Goal: Information Seeking & Learning: Learn about a topic

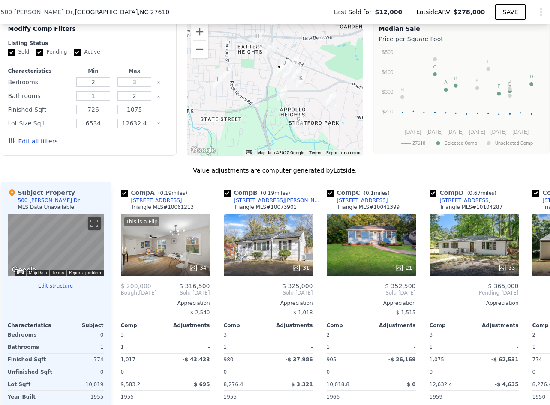
scroll to position [720, 0]
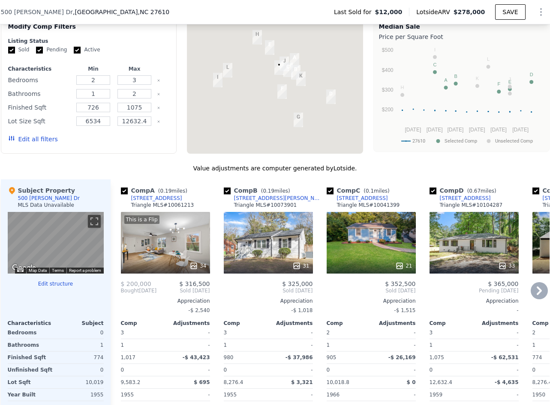
click at [366, 236] on div "21" at bounding box center [371, 243] width 89 height 62
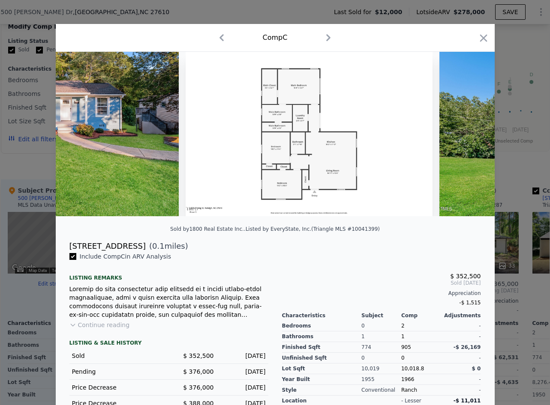
scroll to position [0, 123]
click at [167, 93] on img at bounding box center [55, 134] width 247 height 165
drag, startPoint x: 70, startPoint y: 246, endPoint x: 123, endPoint y: 246, distance: 53.6
click at [123, 246] on div "[STREET_ADDRESS] ( 0.1 miles)" at bounding box center [275, 246] width 425 height 12
click at [112, 244] on div "[STREET_ADDRESS]" at bounding box center [107, 246] width 76 height 12
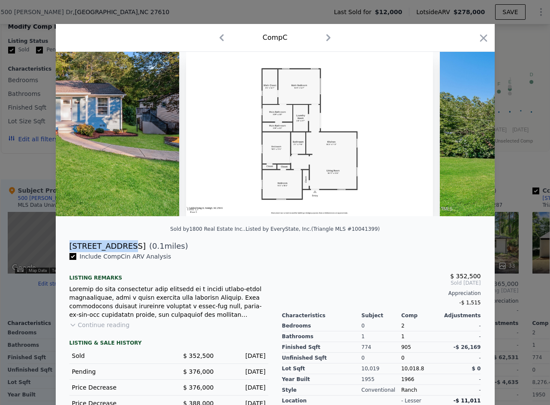
drag, startPoint x: 69, startPoint y: 246, endPoint x: 121, endPoint y: 246, distance: 51.9
click at [121, 246] on div "[STREET_ADDRESS]" at bounding box center [107, 246] width 76 height 12
copy div "[STREET_ADDRESS]"
click at [485, 31] on div "Comp C" at bounding box center [275, 38] width 425 height 14
click at [485, 33] on icon "button" at bounding box center [483, 38] width 12 height 12
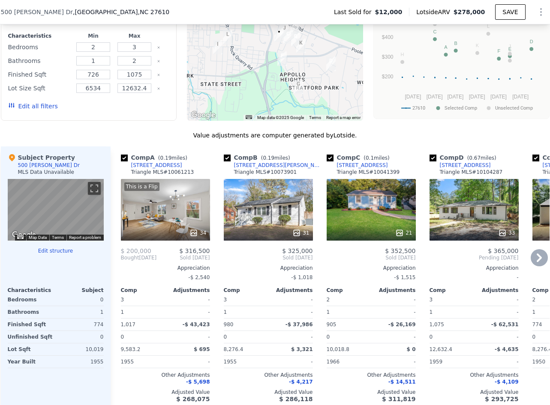
scroll to position [761, 0]
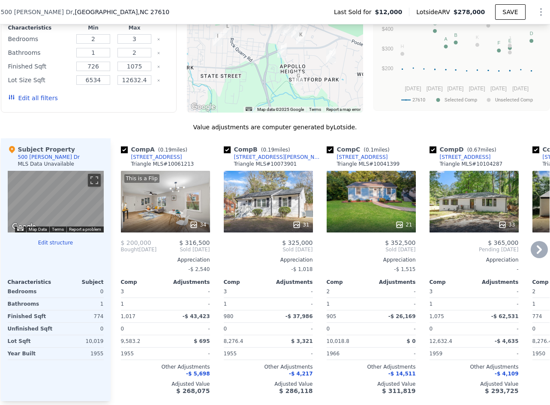
click at [174, 185] on div "This is a Flip 34" at bounding box center [165, 202] width 89 height 62
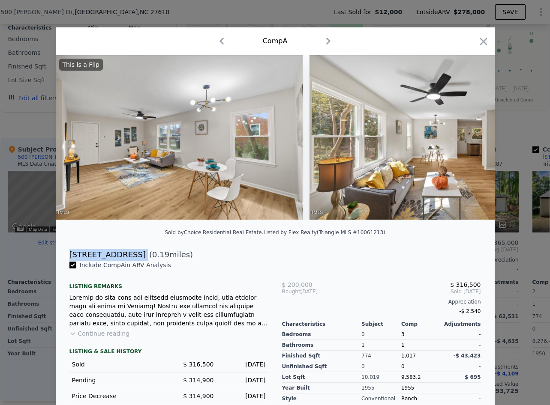
drag, startPoint x: 70, startPoint y: 254, endPoint x: 126, endPoint y: 256, distance: 55.7
click at [126, 256] on div "[STREET_ADDRESS] ( 0.19 miles)" at bounding box center [275, 255] width 425 height 12
copy div "[STREET_ADDRESS]"
click at [487, 39] on icon "button" at bounding box center [483, 42] width 12 height 12
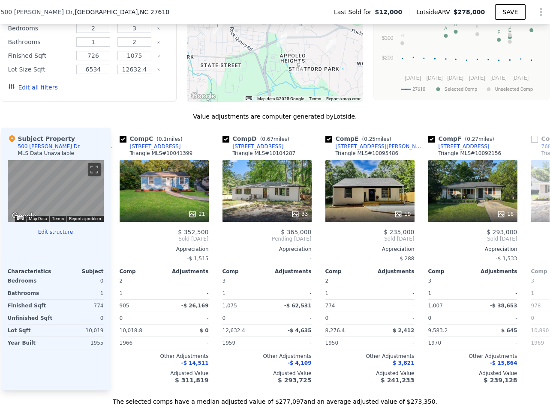
scroll to position [0, 237]
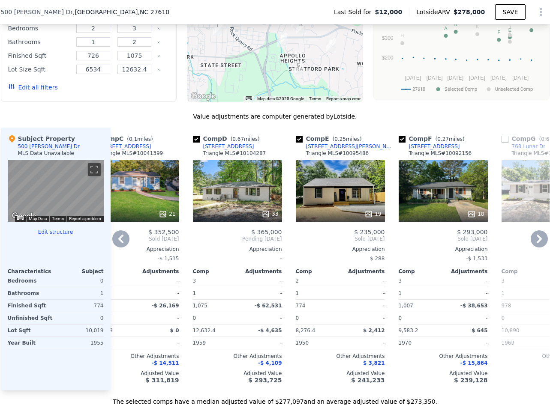
click at [349, 194] on div "19" at bounding box center [340, 191] width 89 height 62
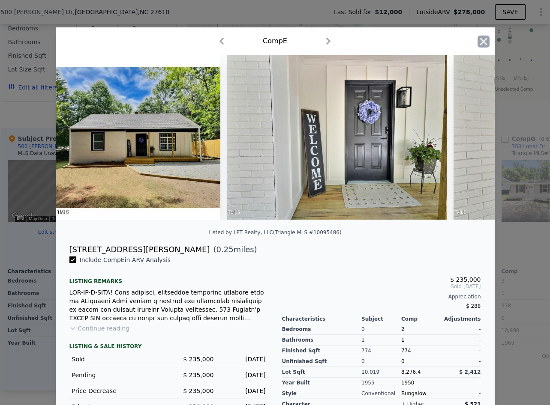
click at [484, 39] on icon "button" at bounding box center [483, 42] width 12 height 12
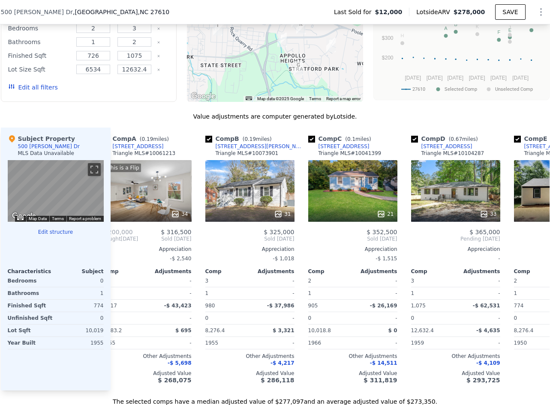
scroll to position [0, 15]
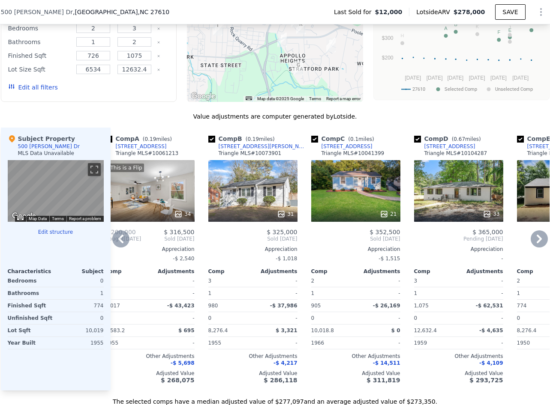
click at [360, 178] on div "21" at bounding box center [355, 191] width 89 height 62
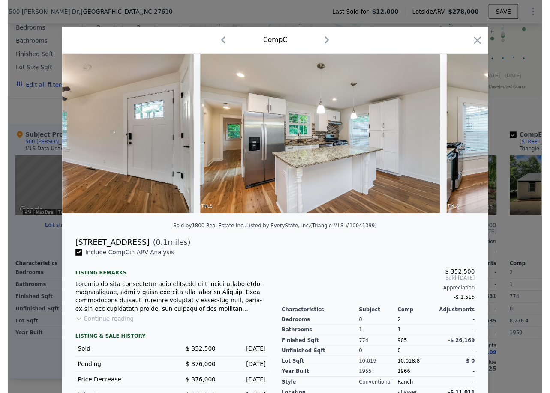
scroll to position [0, 1640]
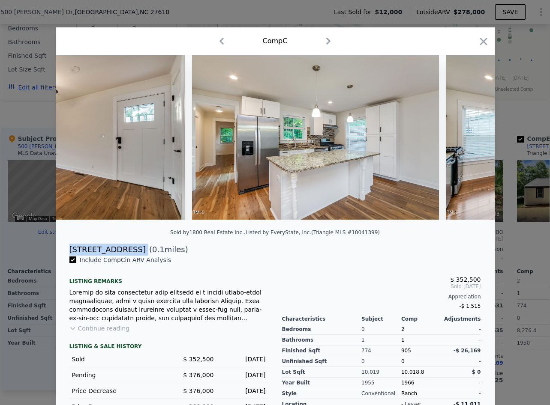
drag, startPoint x: 69, startPoint y: 248, endPoint x: 125, endPoint y: 249, distance: 56.2
click at [125, 249] on div "[STREET_ADDRESS] ( 0.1 miles)" at bounding box center [275, 250] width 425 height 12
copy div "[STREET_ADDRESS]"
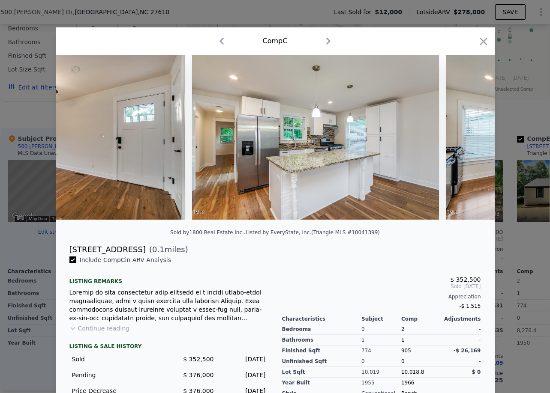
click at [83, 19] on div at bounding box center [275, 196] width 550 height 393
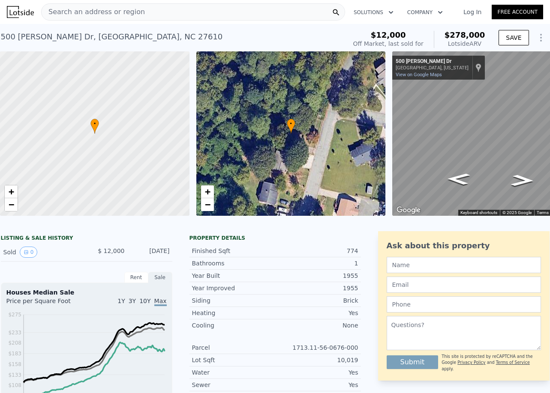
click at [216, 12] on div "Search an address or region" at bounding box center [193, 11] width 304 height 17
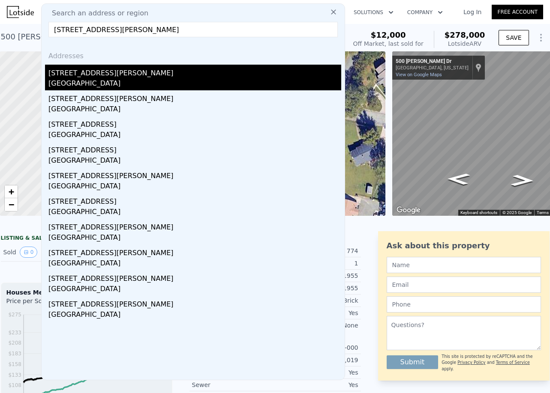
type input "[STREET_ADDRESS][PERSON_NAME]"
click at [98, 76] on div "[STREET_ADDRESS][PERSON_NAME]" at bounding box center [194, 72] width 293 height 14
